Goal: Task Accomplishment & Management: Manage account settings

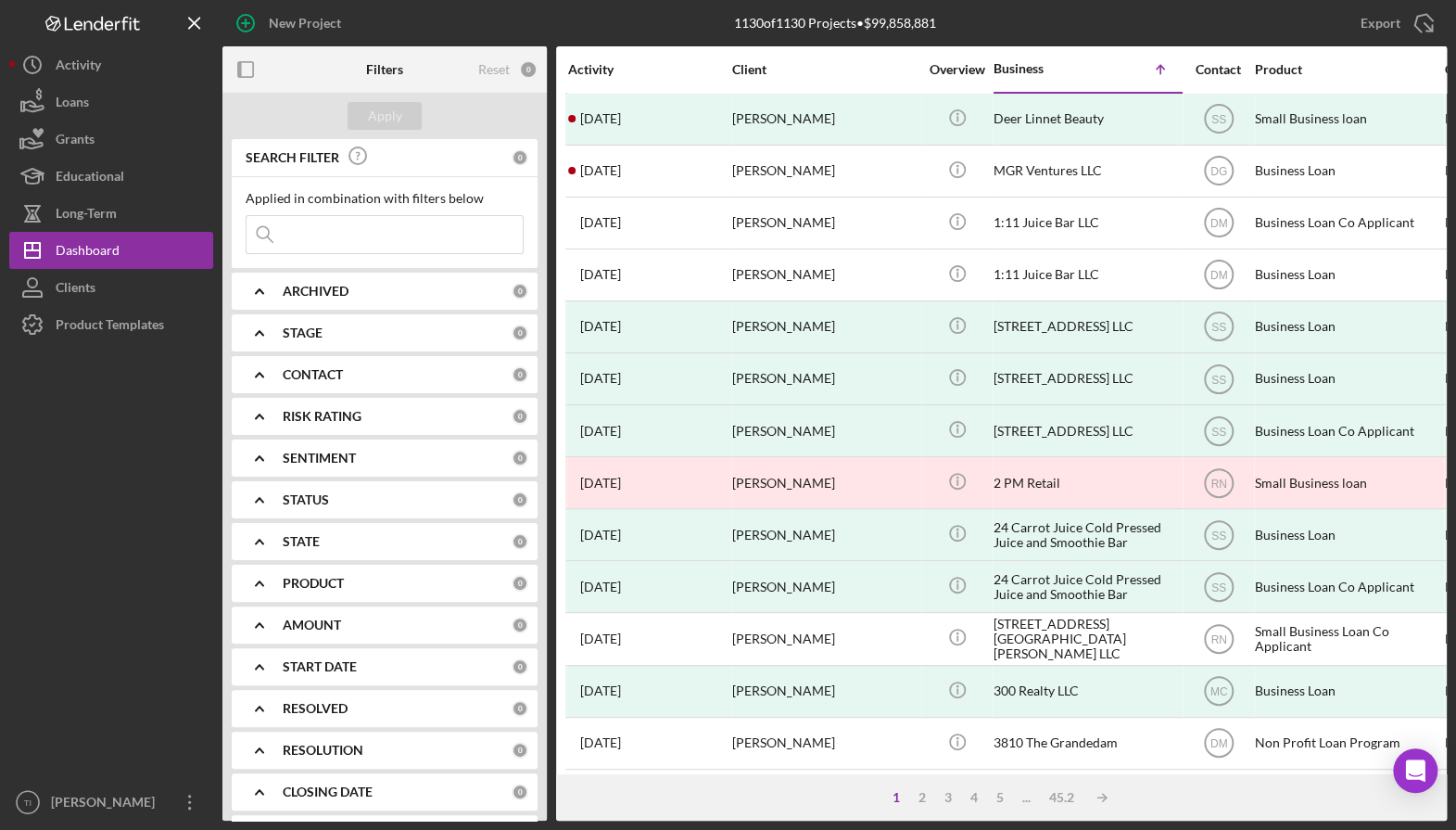
click at [345, 229] on input at bounding box center [385, 234] width 277 height 37
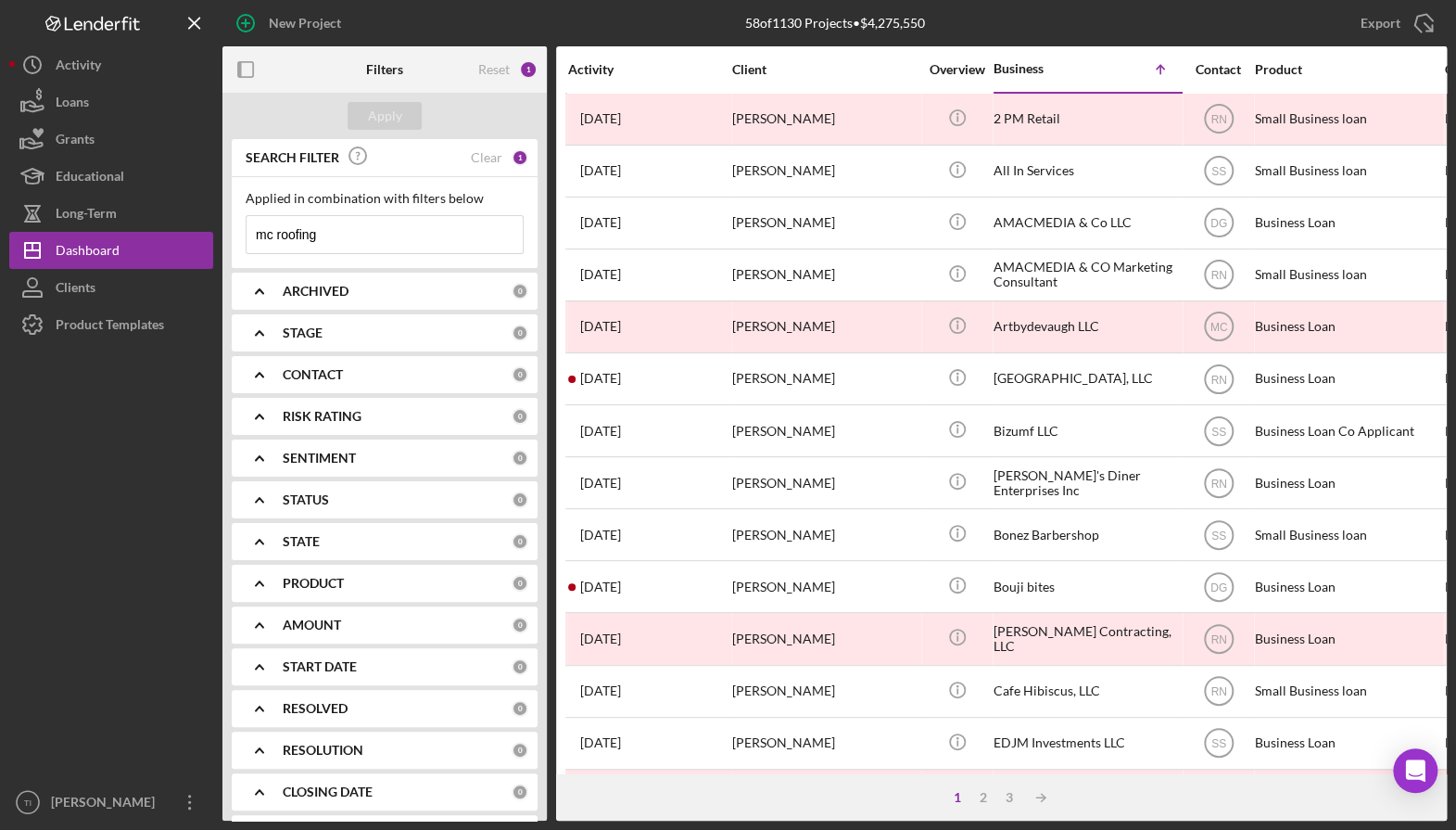
type input "mc roofing"
click at [511, 155] on div "1" at bounding box center [519, 157] width 16 height 16
click at [360, 234] on input "mc roofing" at bounding box center [385, 234] width 277 height 37
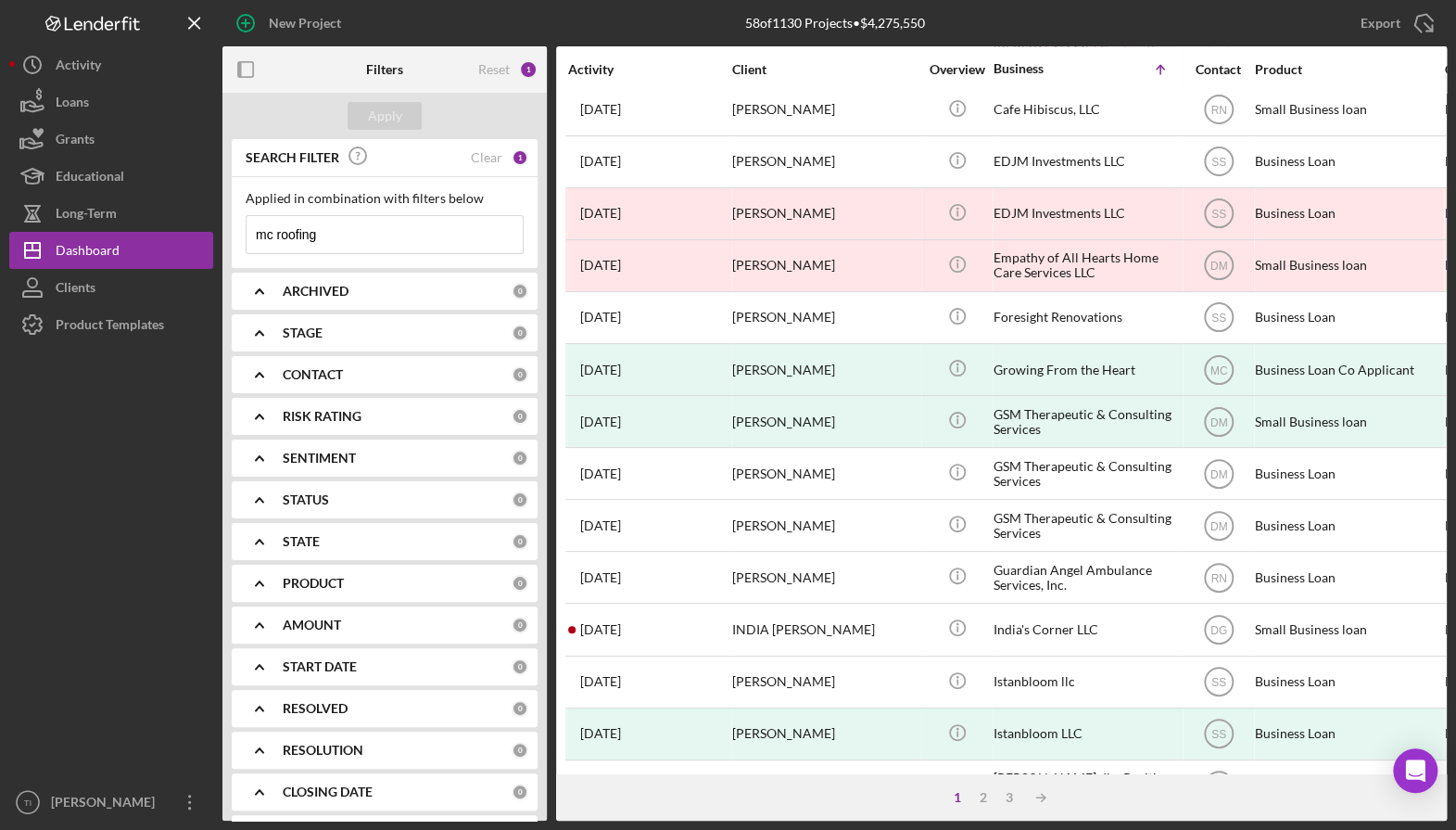
scroll to position [554, 0]
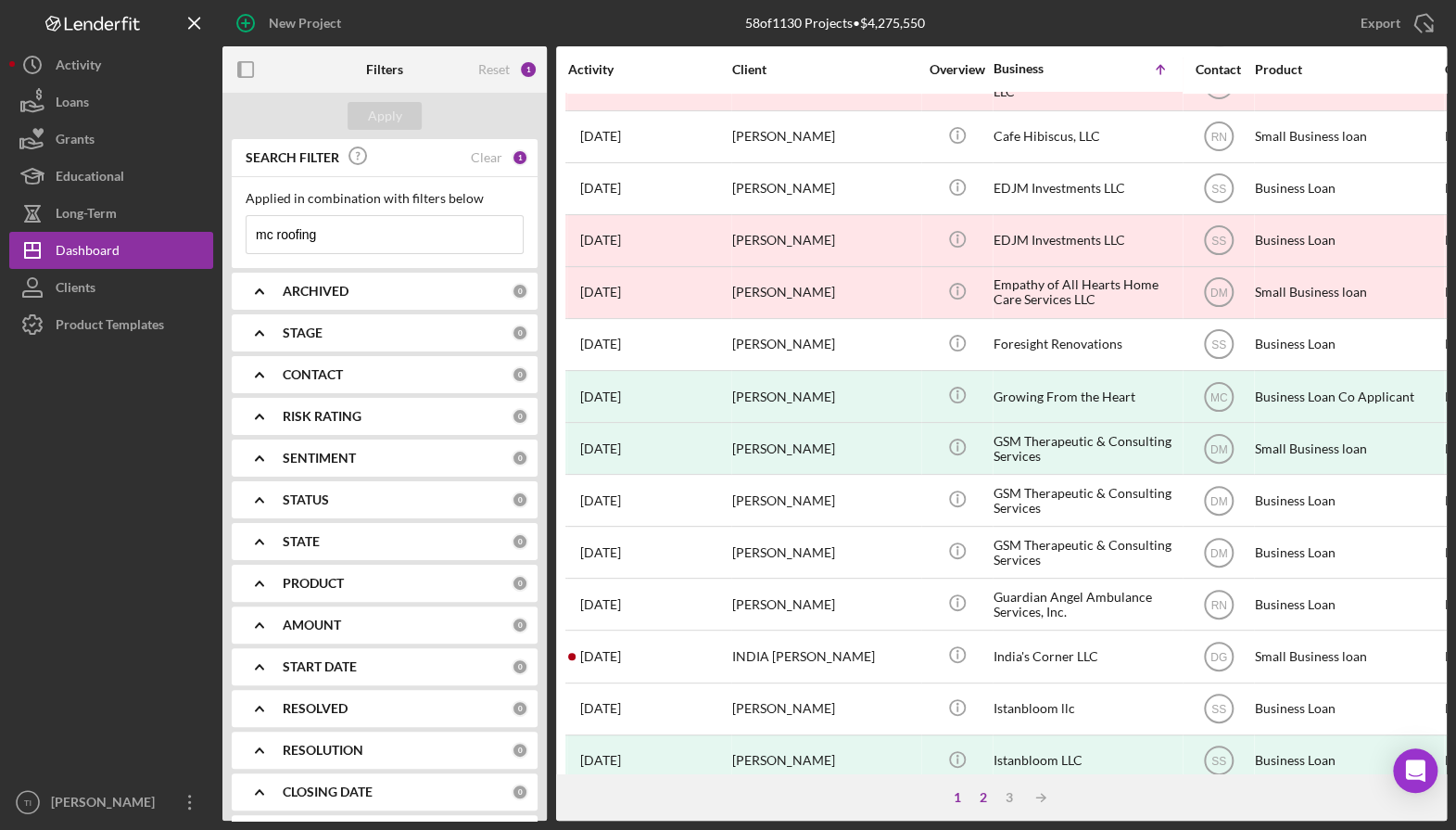
click at [982, 802] on div "2" at bounding box center [982, 797] width 26 height 15
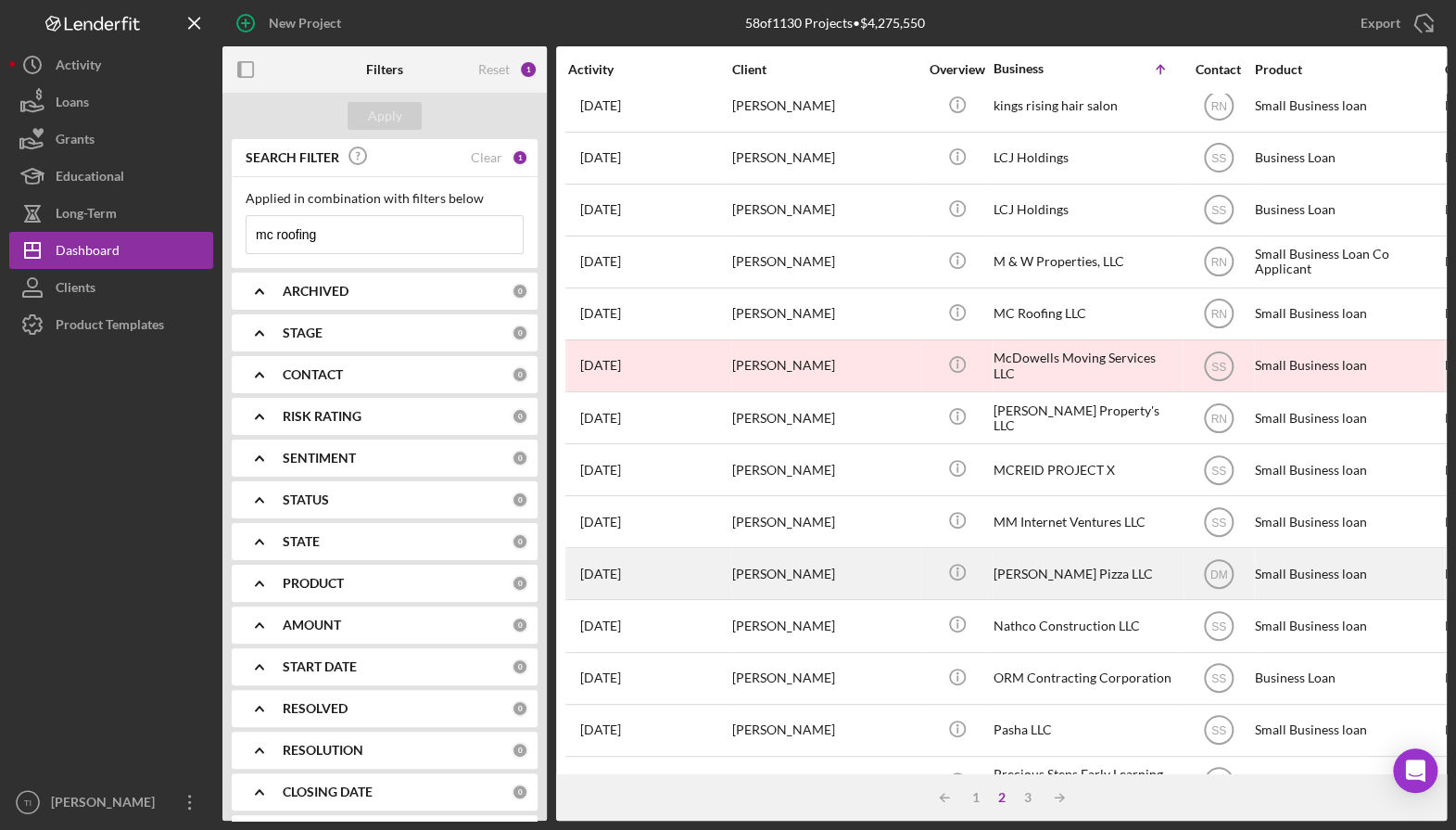
scroll to position [0, 0]
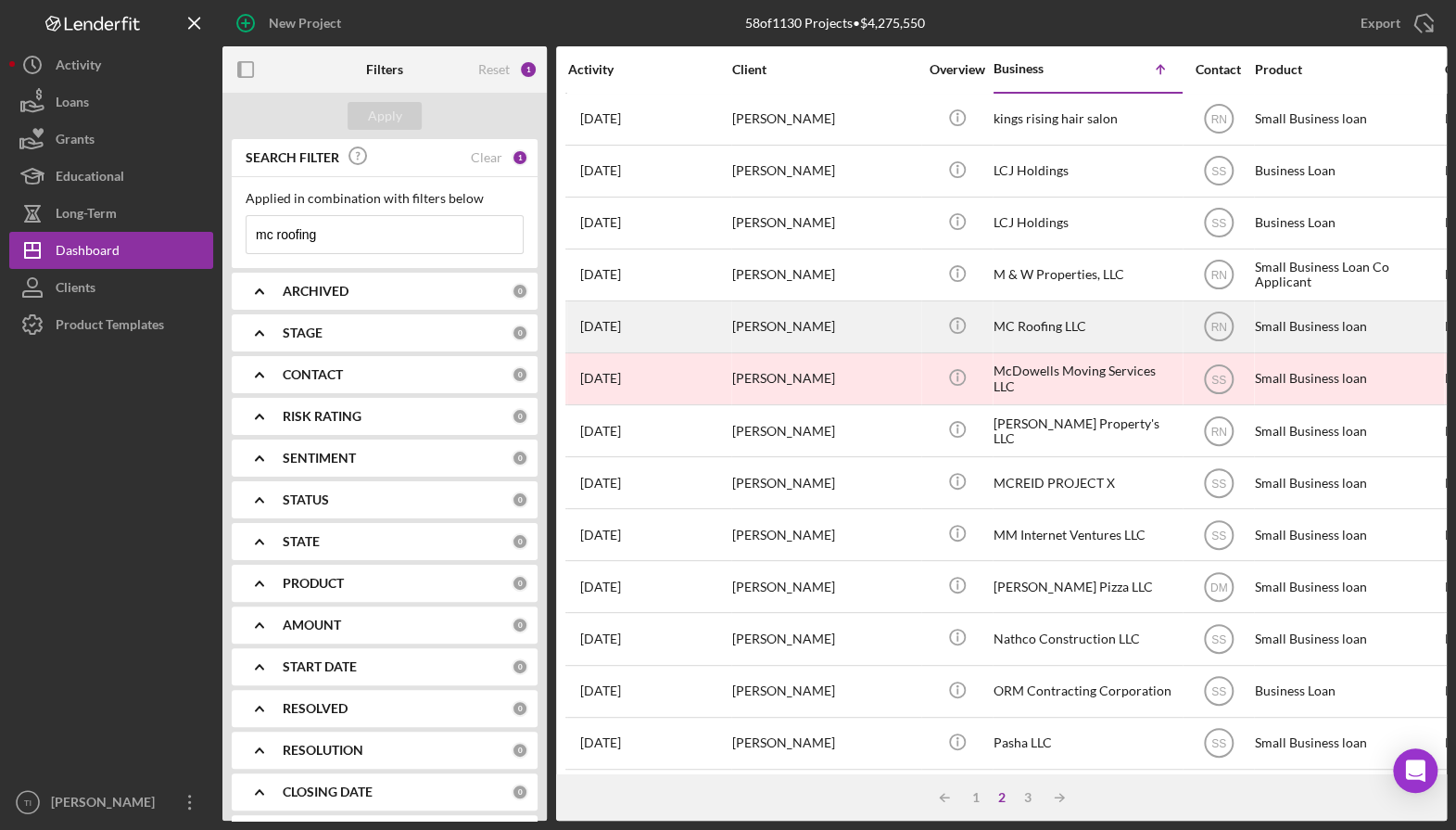
click at [1036, 328] on div "MC Roofing LLC" at bounding box center [1086, 326] width 186 height 49
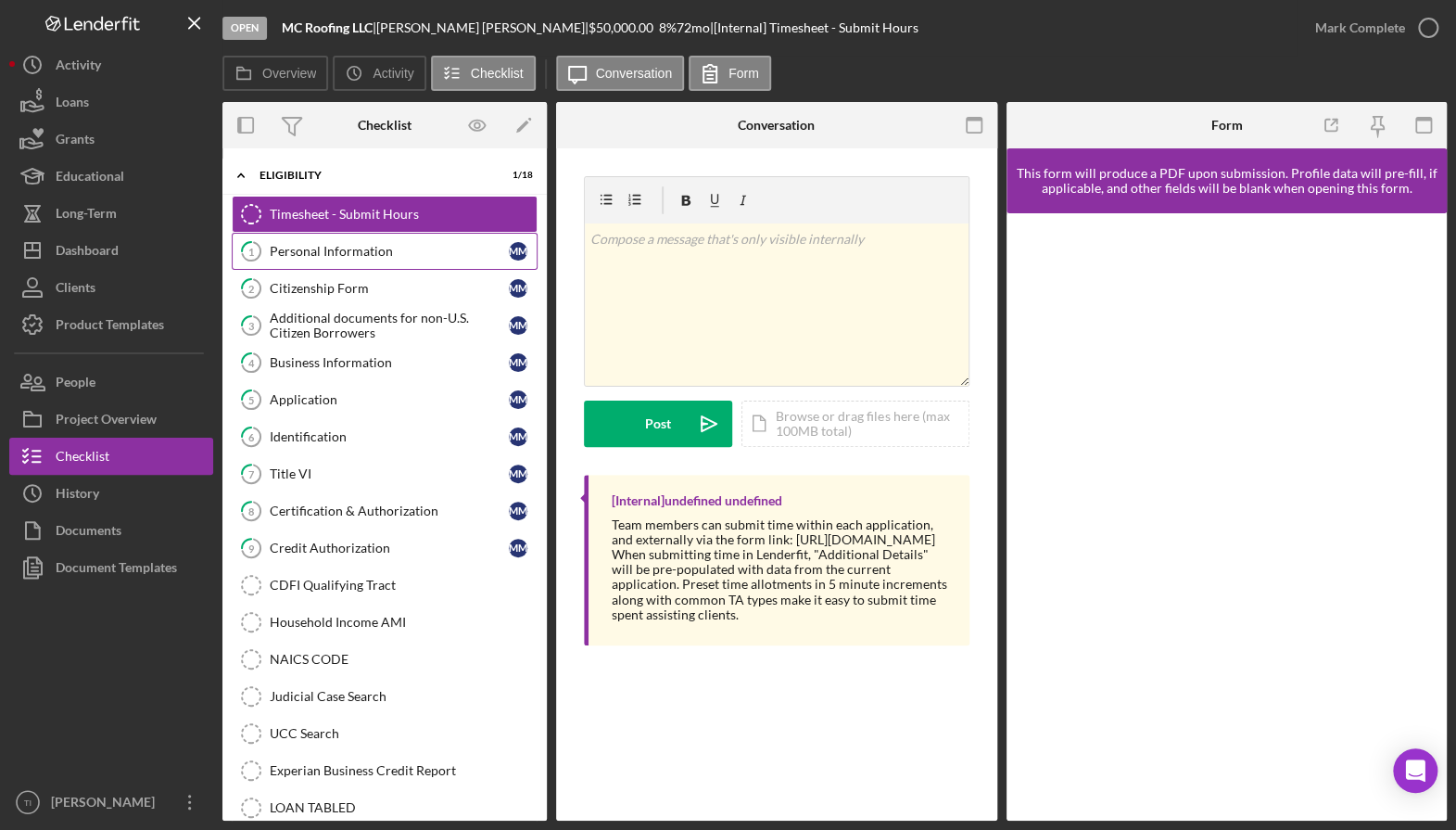
click at [369, 237] on link "1 Personal Information M M" at bounding box center [385, 252] width 306 height 37
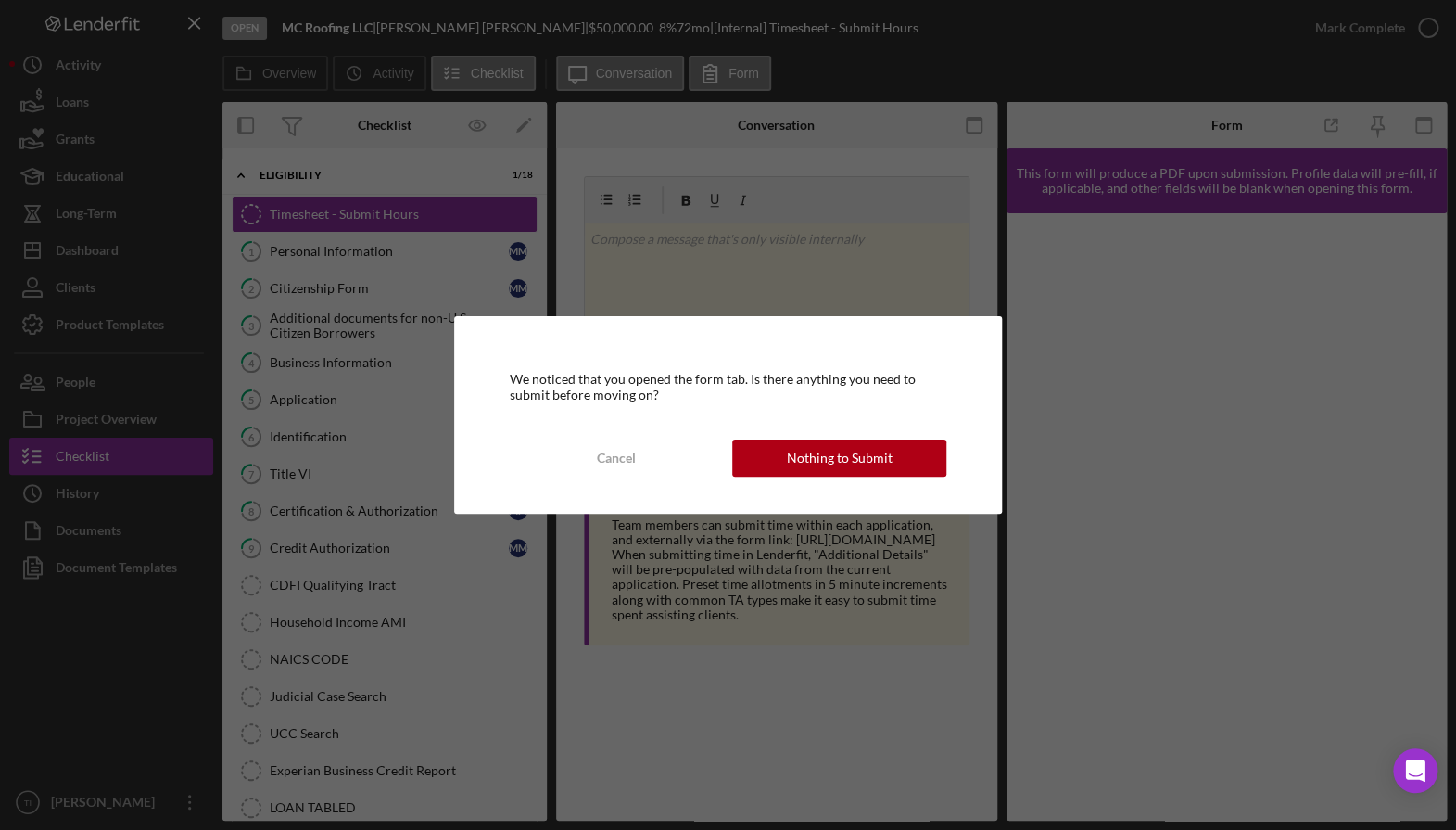
click at [781, 451] on button "Nothing to Submit" at bounding box center [838, 458] width 214 height 37
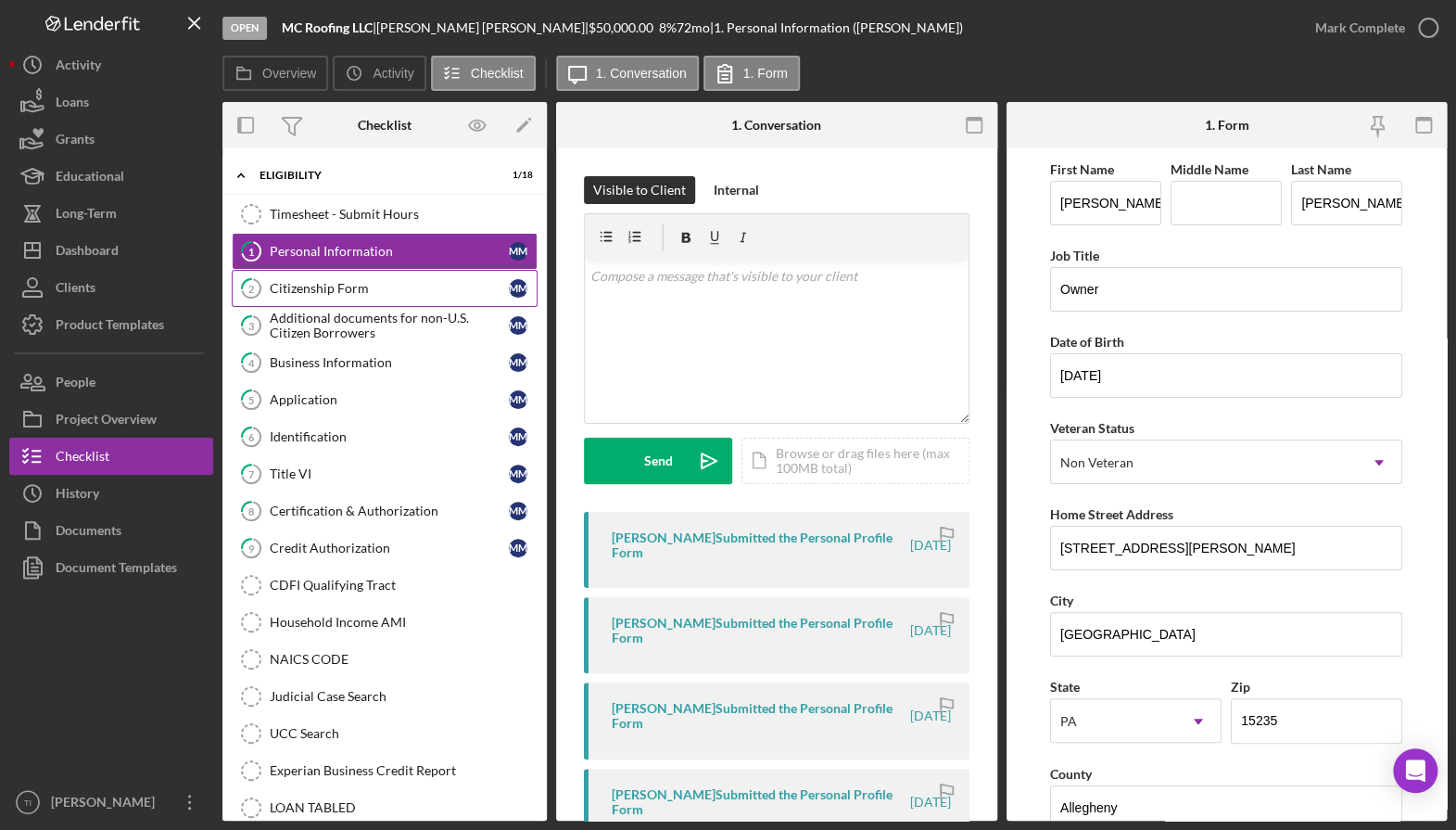
drag, startPoint x: 337, startPoint y: 285, endPoint x: 342, endPoint y: 294, distance: 10.3
click at [338, 285] on div "Citizenship Form" at bounding box center [389, 287] width 239 height 15
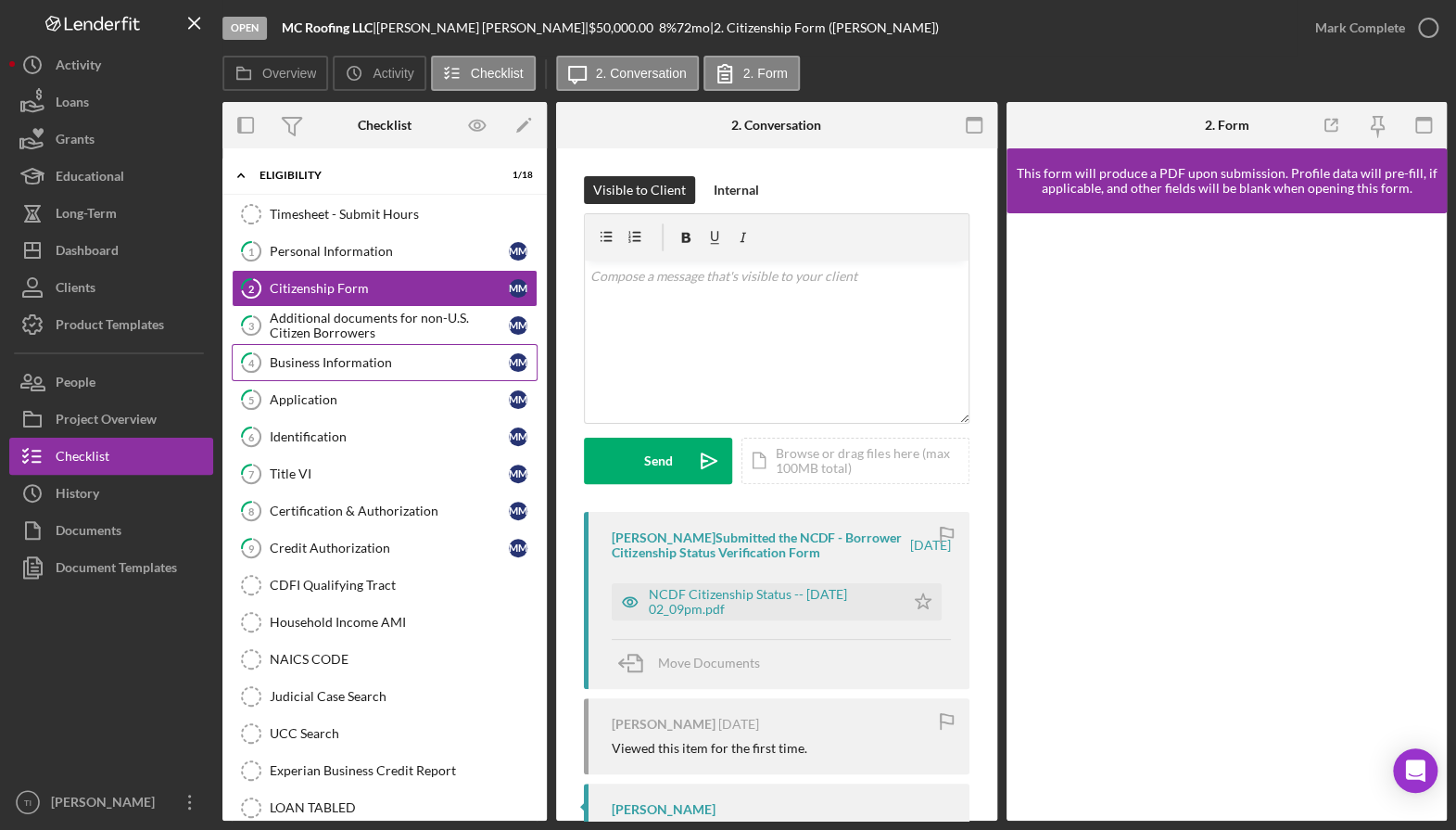
click at [340, 368] on div "Business Information" at bounding box center [389, 362] width 239 height 15
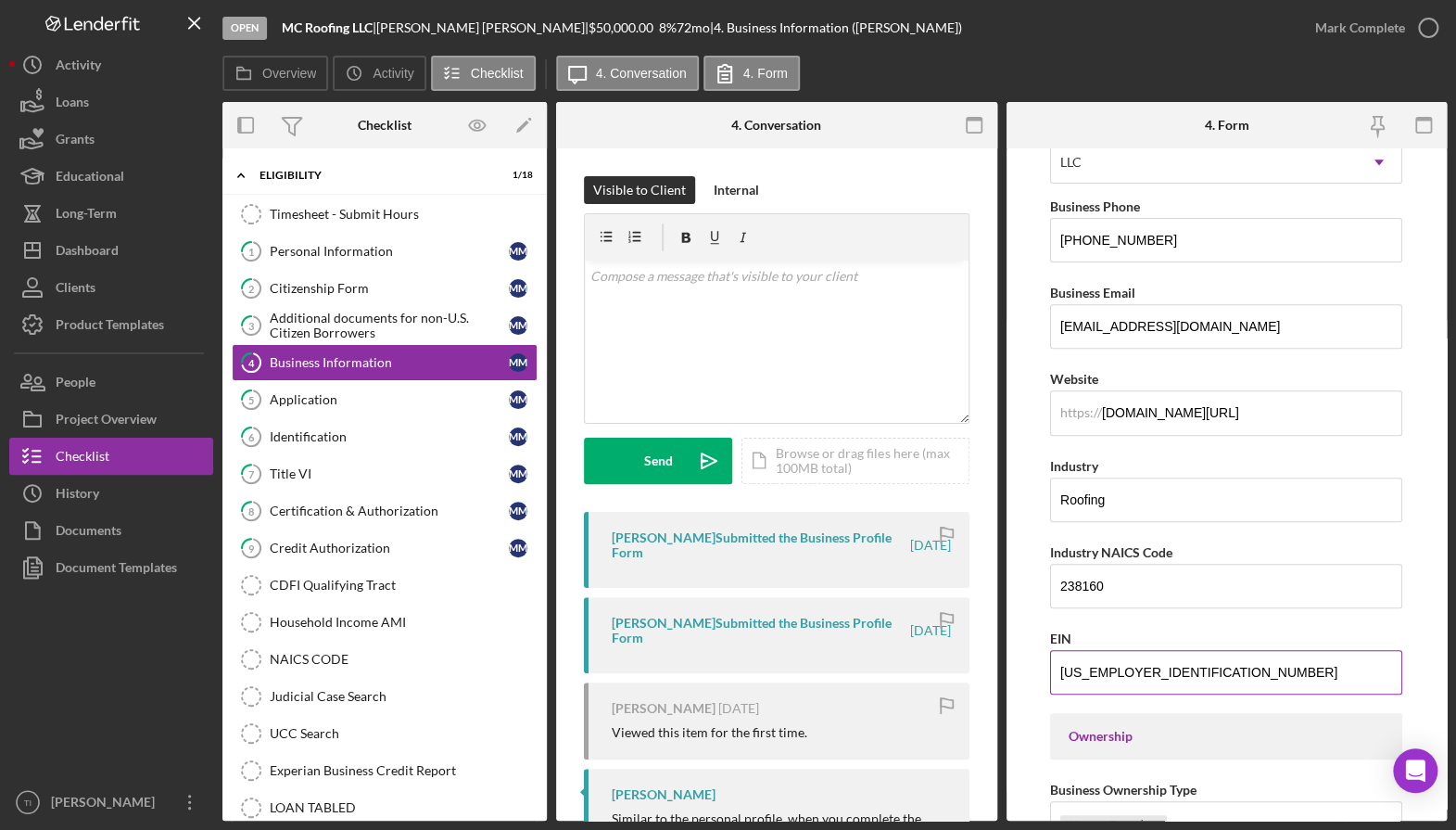
scroll to position [371, 0]
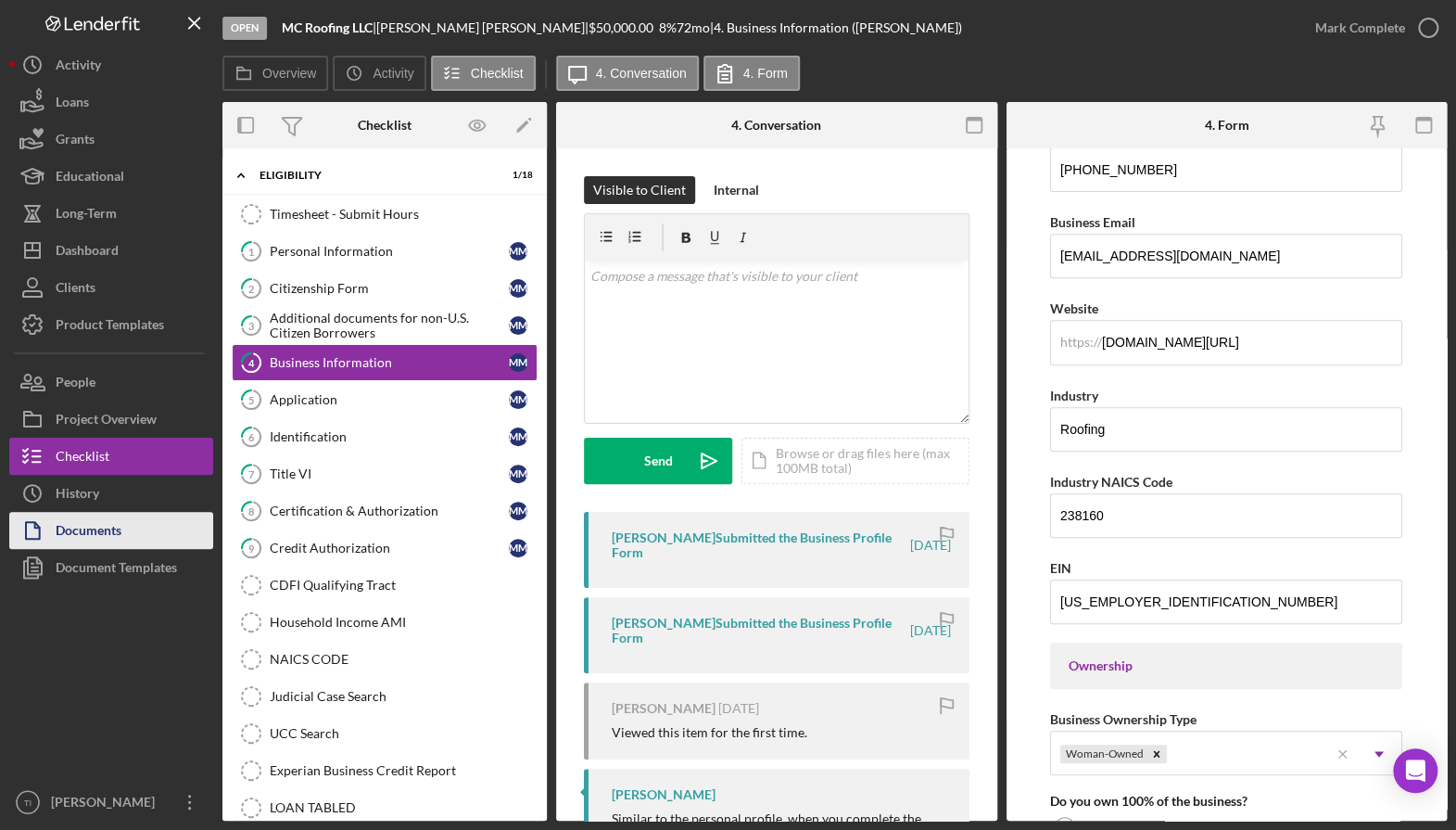
click at [121, 531] on div "Documents" at bounding box center [89, 532] width 66 height 42
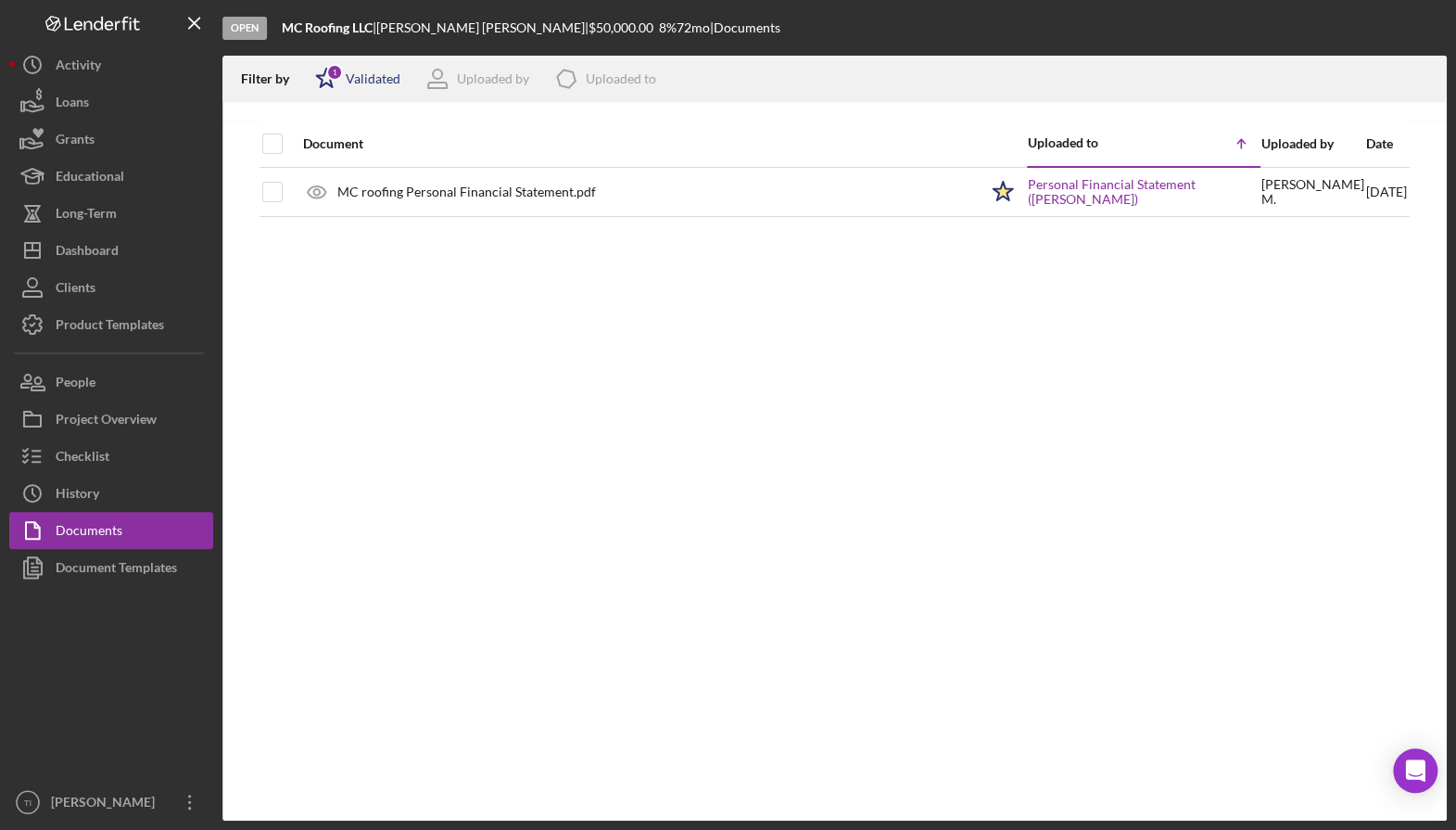
click at [371, 78] on div "Validated" at bounding box center [372, 78] width 55 height 15
click at [406, 172] on div "Not validated" at bounding box center [383, 176] width 78 height 15
checkbox input "true"
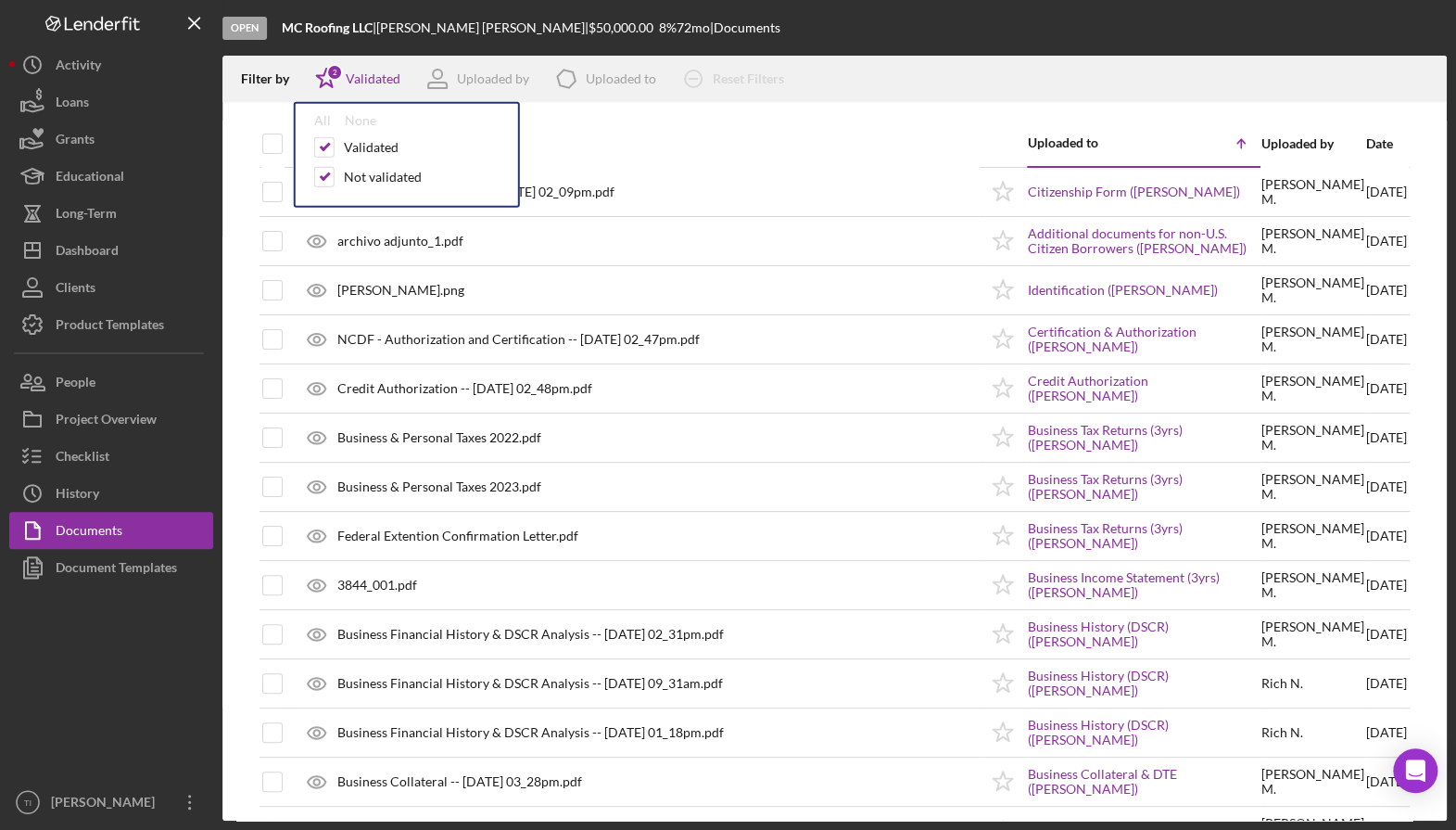
click at [767, 117] on div at bounding box center [834, 110] width 1224 height 18
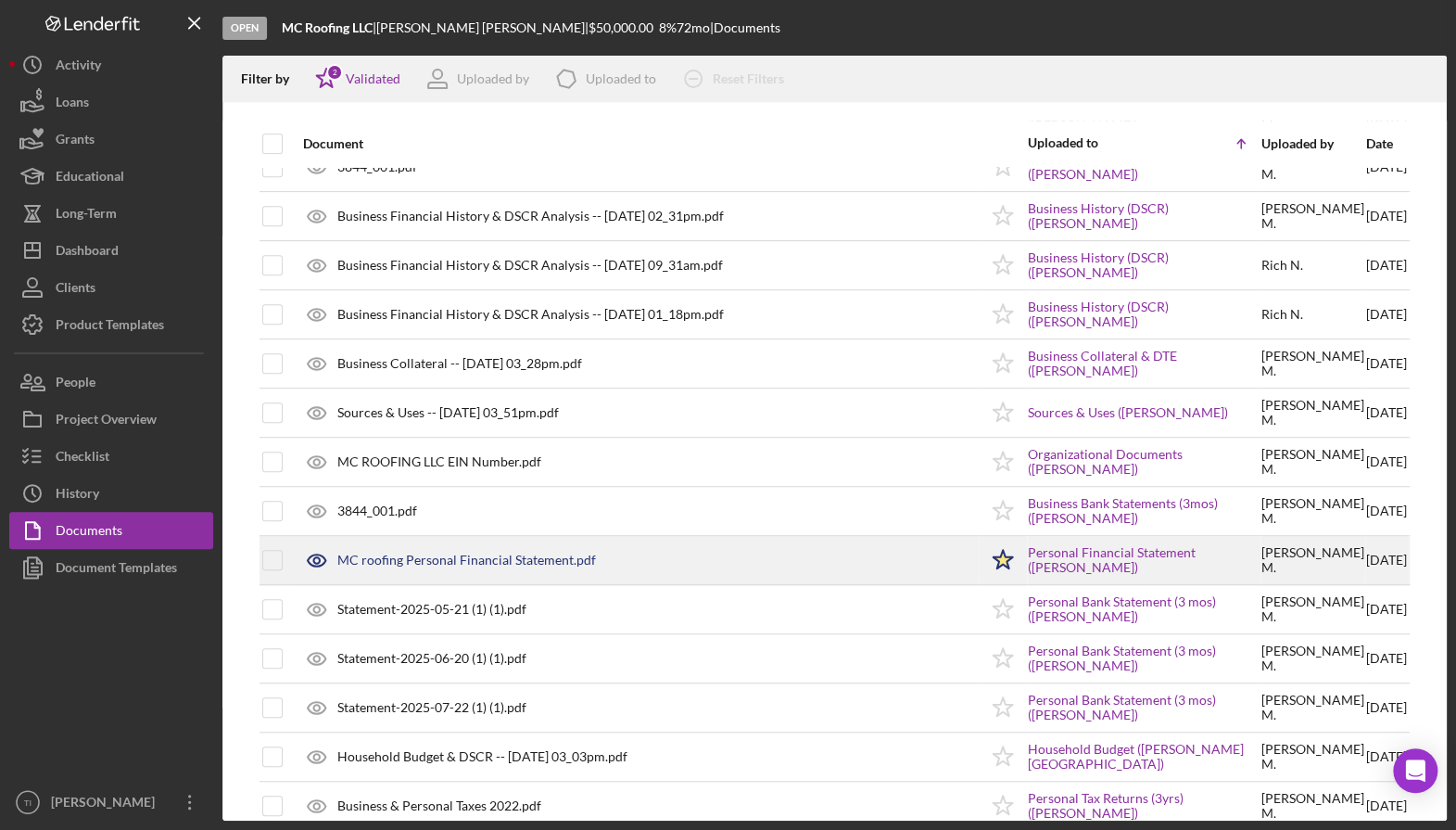
scroll to position [463, 0]
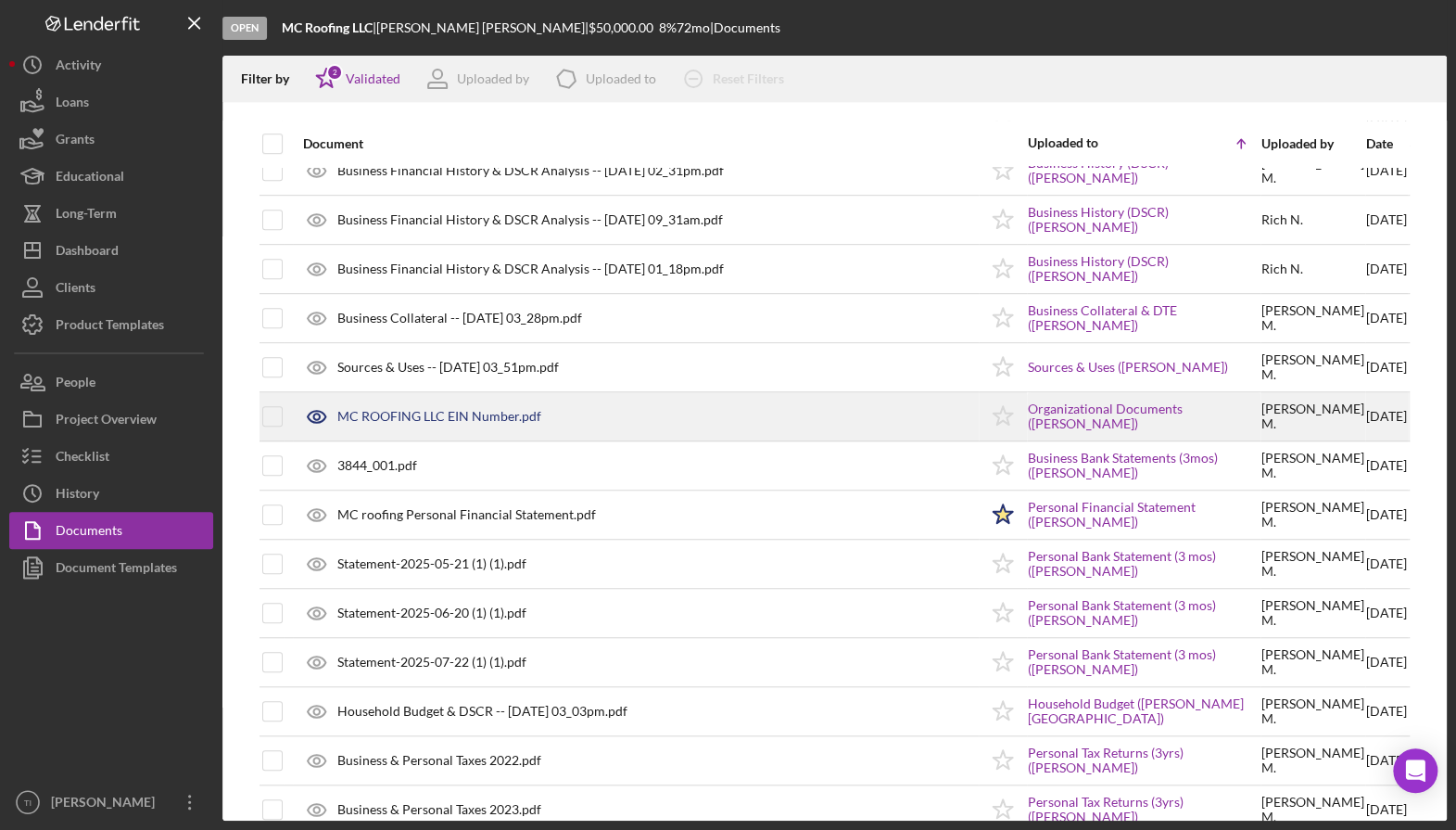
click at [503, 423] on div "MC ROOFING LLC EIN Number.pdf" at bounding box center [635, 416] width 684 height 46
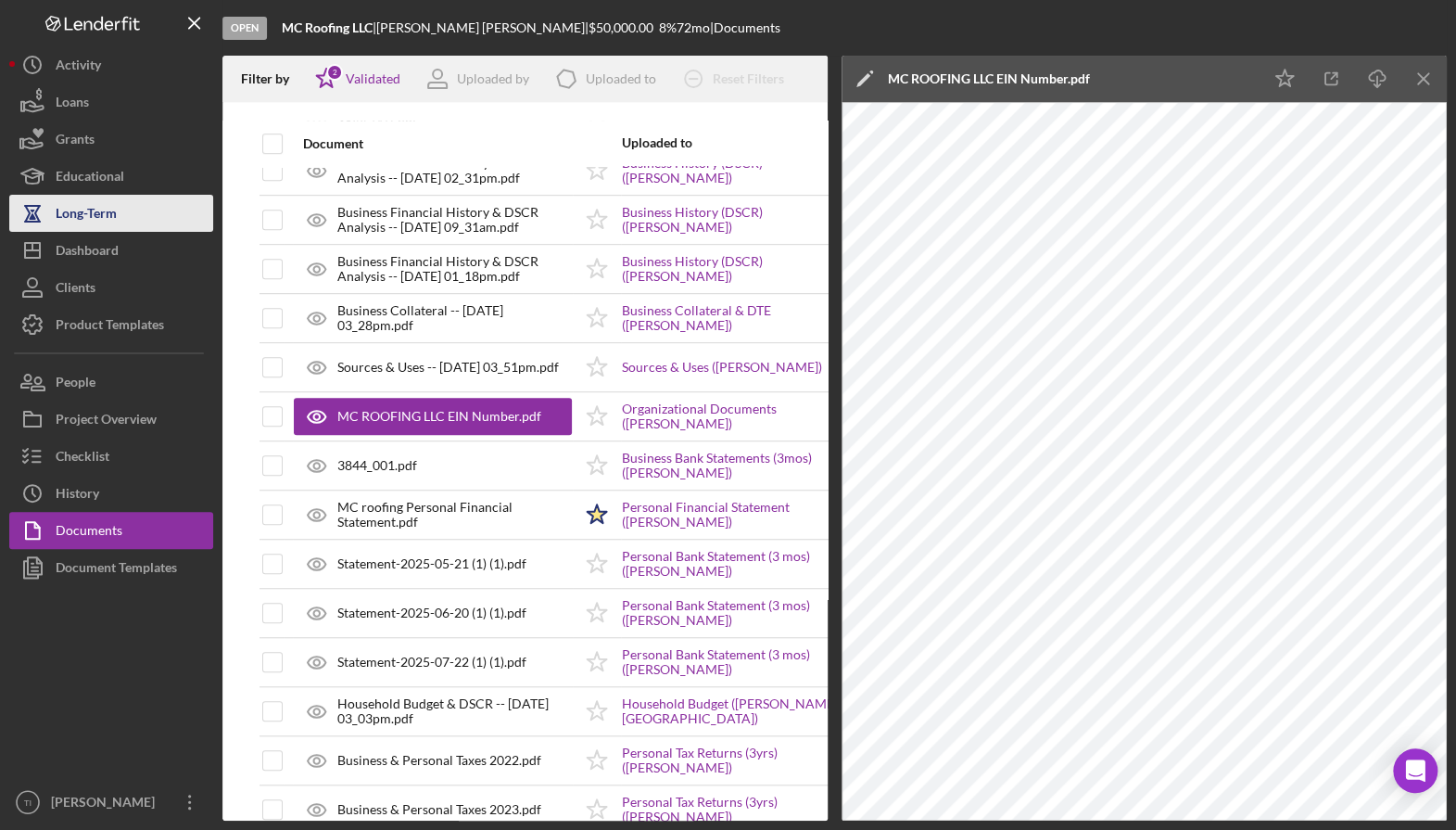
drag, startPoint x: 99, startPoint y: 244, endPoint x: 185, endPoint y: 229, distance: 87.3
click at [99, 245] on div "Dashboard" at bounding box center [87, 252] width 63 height 42
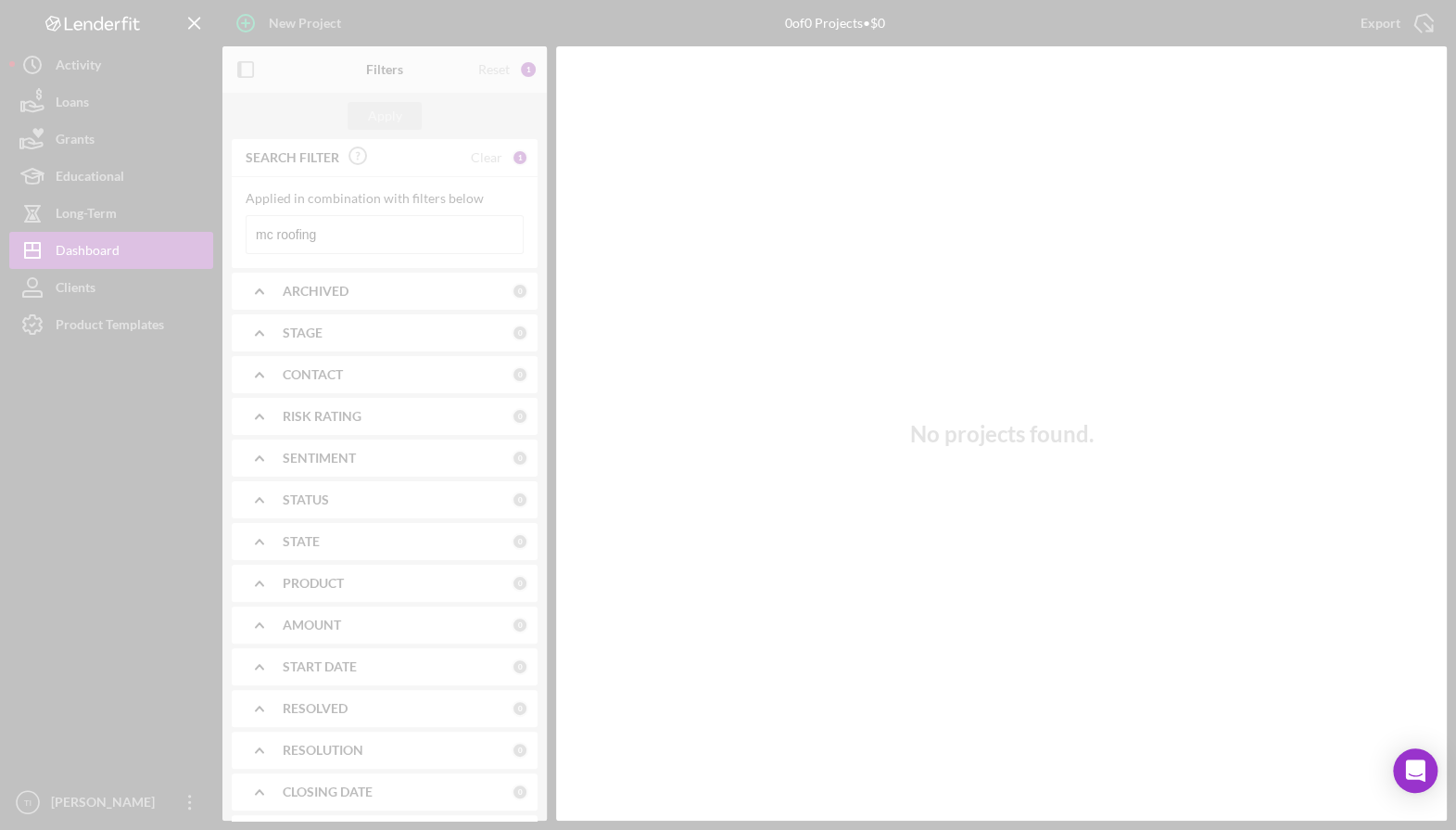
click at [409, 230] on div at bounding box center [728, 415] width 1456 height 830
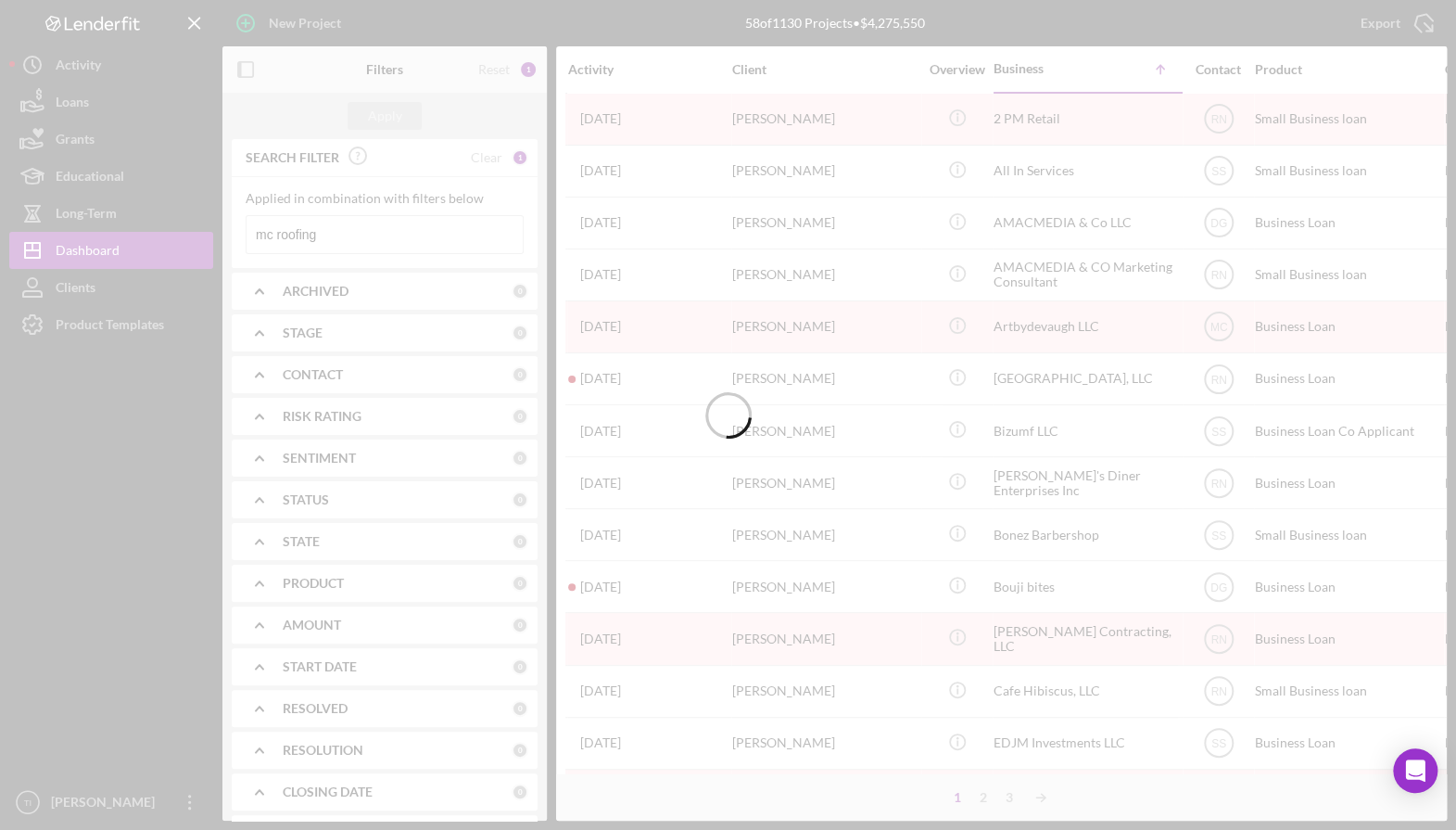
click at [390, 224] on div at bounding box center [728, 415] width 1456 height 830
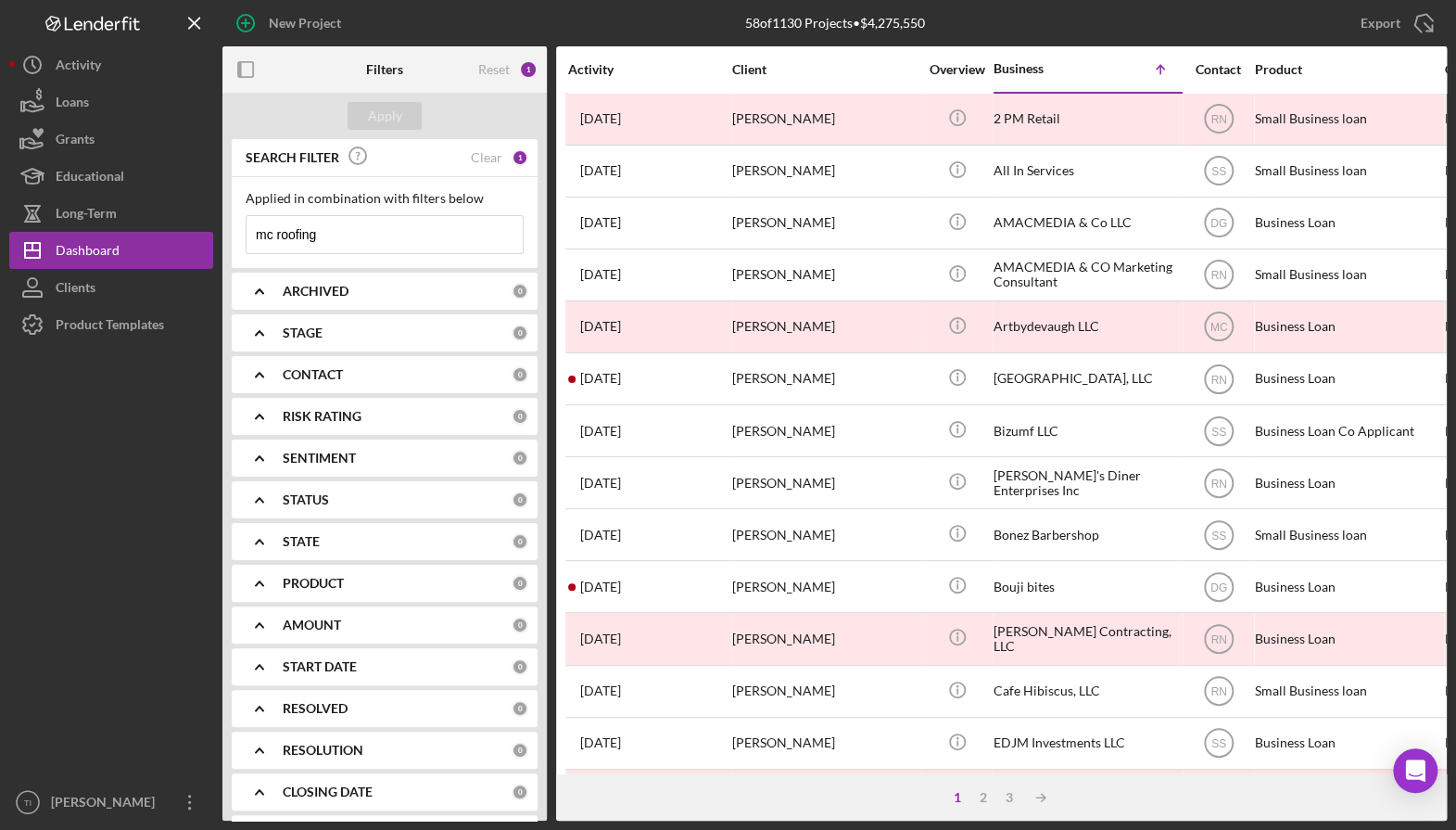
drag, startPoint x: 412, startPoint y: 233, endPoint x: 230, endPoint y: 233, distance: 182.0
click at [228, 233] on div "SEARCH FILTER Clear 1 Applied in combination with filters below mc roofing Icon…" at bounding box center [384, 480] width 324 height 681
click at [123, 469] on div at bounding box center [111, 563] width 204 height 440
